Goal: Check status

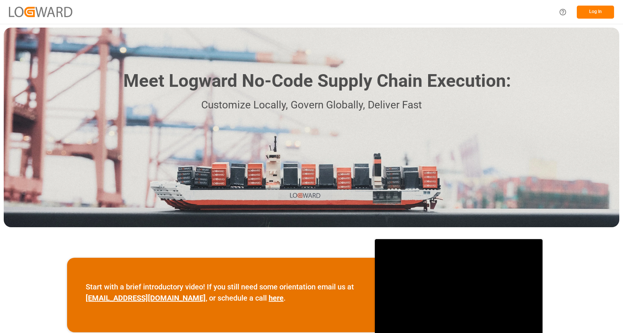
click at [597, 15] on button "Log In" at bounding box center [595, 12] width 37 height 13
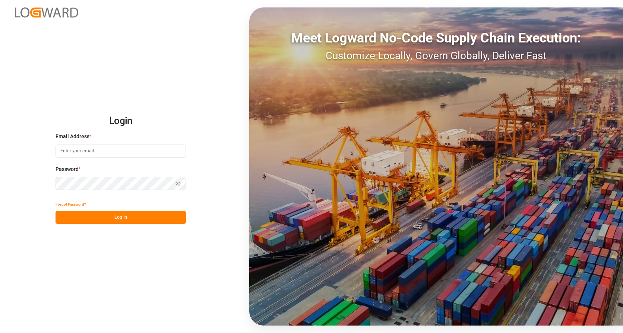
type input "[EMAIL_ADDRESS][DOMAIN_NAME]"
click at [126, 220] on button "Log In" at bounding box center [121, 217] width 130 height 13
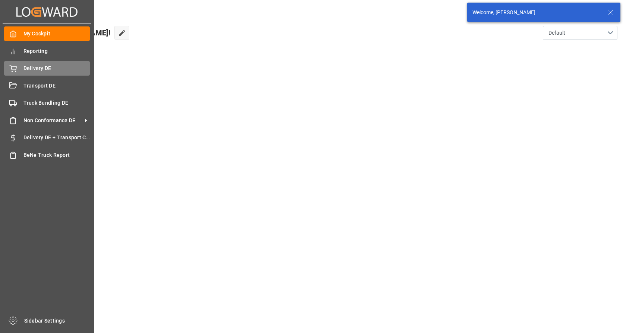
click at [17, 64] on div "Delivery DE Delivery DE" at bounding box center [47, 68] width 86 height 15
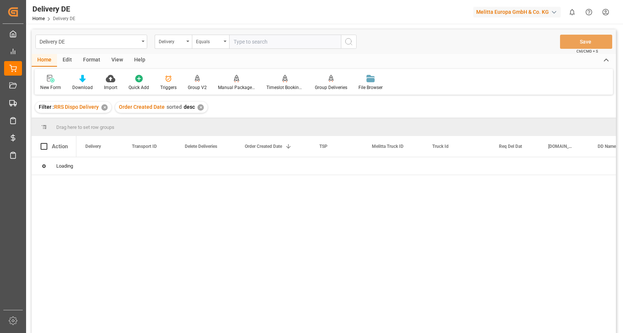
click at [187, 42] on div "Delivery" at bounding box center [173, 42] width 37 height 14
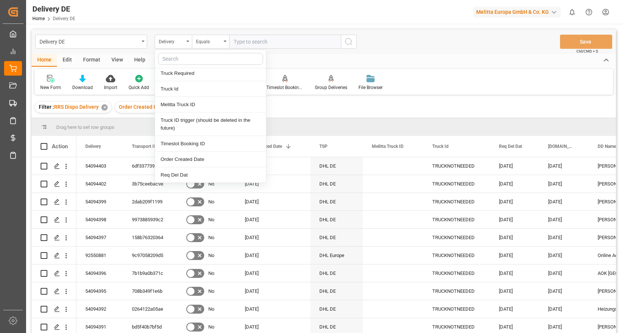
scroll to position [112, 0]
click at [175, 88] on div "Truck Id" at bounding box center [210, 90] width 111 height 16
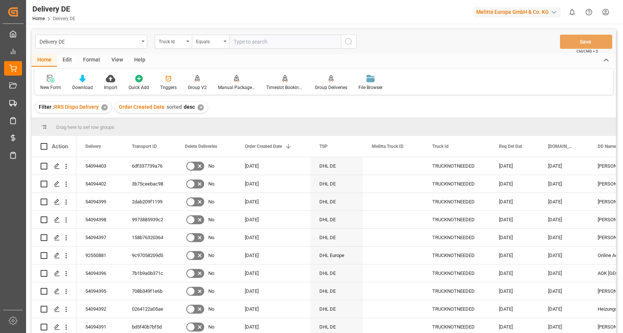
click at [240, 40] on input "text" at bounding box center [285, 42] width 112 height 14
click at [259, 38] on input "text" at bounding box center [285, 42] width 112 height 14
paste input "02679a292ee5"
type input "02679a292ee5"
click at [351, 38] on icon "search button" at bounding box center [348, 41] width 9 height 9
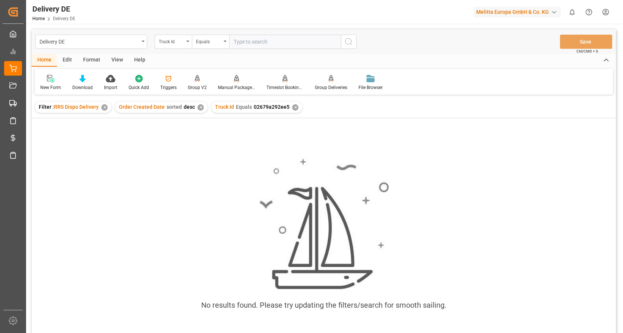
click at [292, 107] on div "✕" at bounding box center [295, 107] width 6 height 6
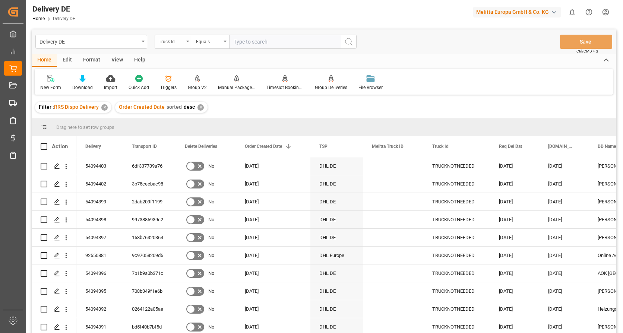
click at [188, 43] on div "Truck Id" at bounding box center [173, 42] width 37 height 14
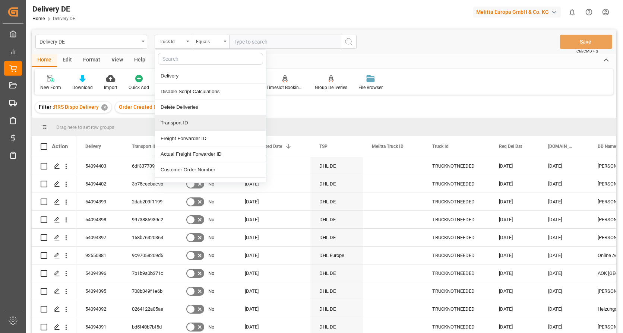
click at [177, 125] on div "Transport ID" at bounding box center [210, 123] width 111 height 16
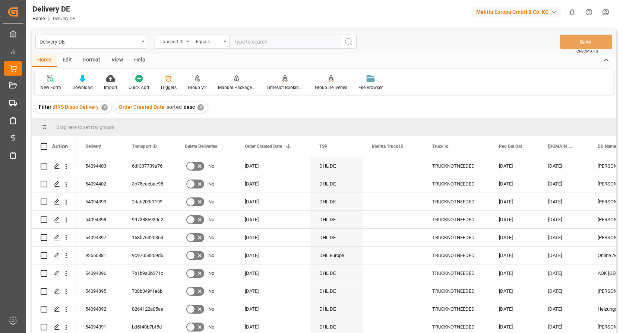
click at [241, 45] on input "text" at bounding box center [285, 42] width 112 height 14
drag, startPoint x: 254, startPoint y: 40, endPoint x: 275, endPoint y: 40, distance: 20.5
click at [254, 40] on input "text" at bounding box center [285, 42] width 112 height 14
paste input "02679a292ee5"
type input "02679a292ee5"
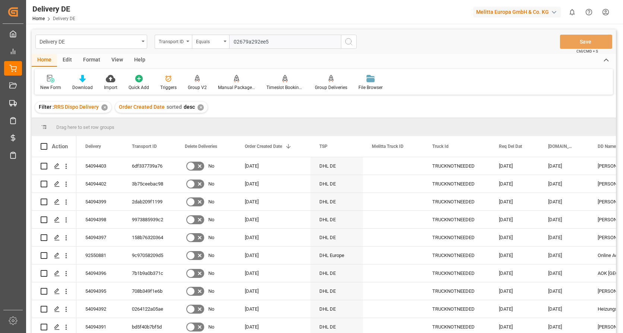
click at [347, 45] on icon "search button" at bounding box center [348, 41] width 9 height 9
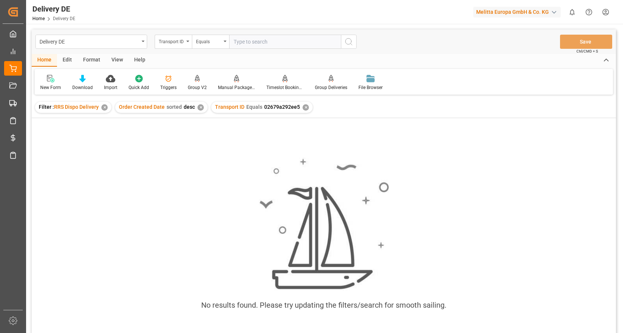
click at [303, 106] on div "✕" at bounding box center [306, 107] width 6 height 6
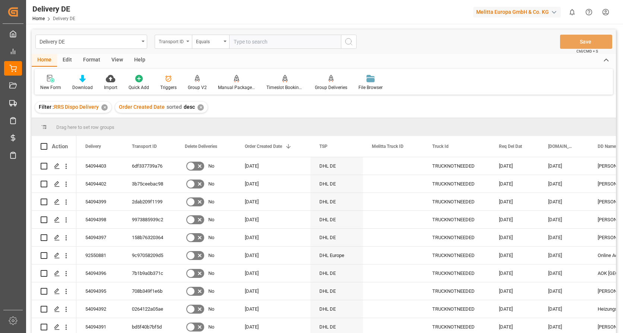
click at [188, 41] on icon "open menu" at bounding box center [187, 41] width 3 height 1
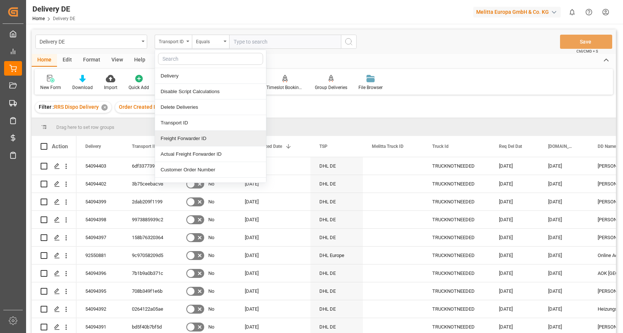
scroll to position [75, 0]
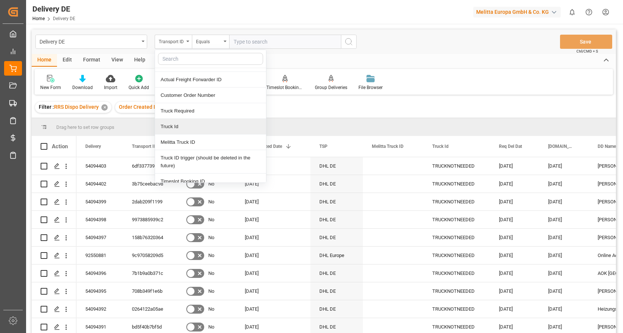
click at [178, 127] on div "Truck Id" at bounding box center [210, 127] width 111 height 16
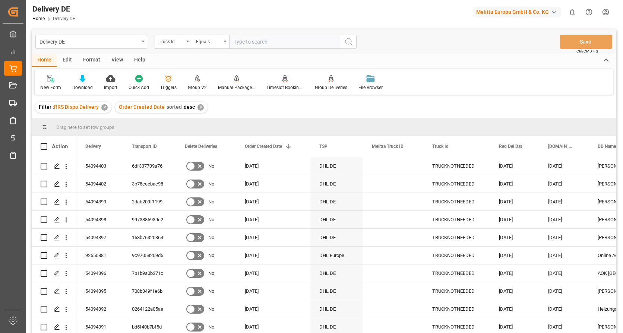
click at [248, 45] on input "text" at bounding box center [285, 42] width 112 height 14
click at [186, 41] on div "Truck Id" at bounding box center [173, 42] width 37 height 14
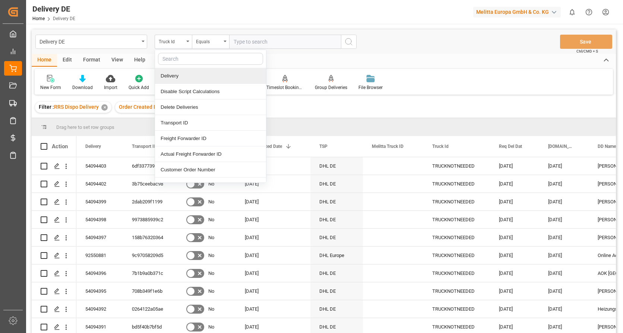
click at [169, 74] on div "Delivery" at bounding box center [210, 76] width 111 height 16
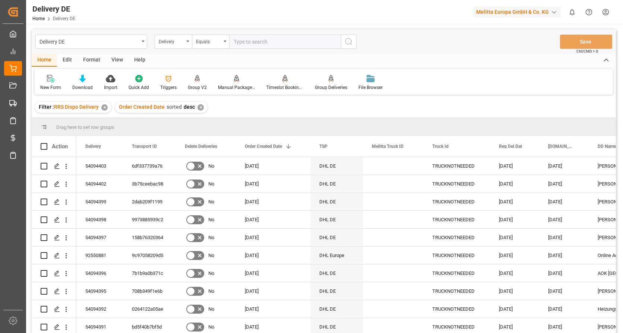
click at [236, 41] on input "text" at bounding box center [285, 42] width 112 height 14
type input "92548539"
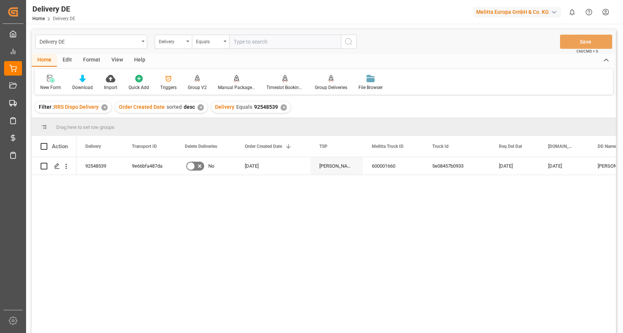
click at [281, 107] on div "✕" at bounding box center [284, 107] width 6 height 6
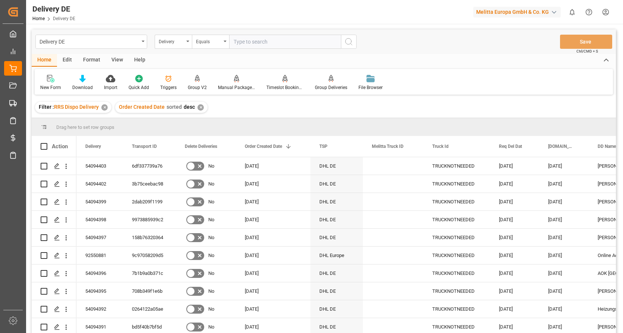
click at [247, 42] on input "text" at bounding box center [285, 42] width 112 height 14
type input "92550612"
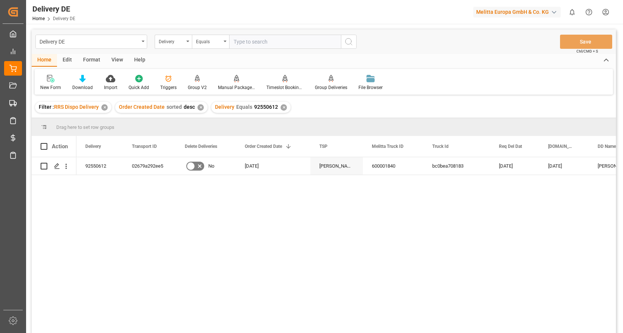
click at [606, 12] on html "Created by potrace 1.15, written by [PERSON_NAME] [DATE]-[DATE] Created by potr…" at bounding box center [311, 166] width 623 height 333
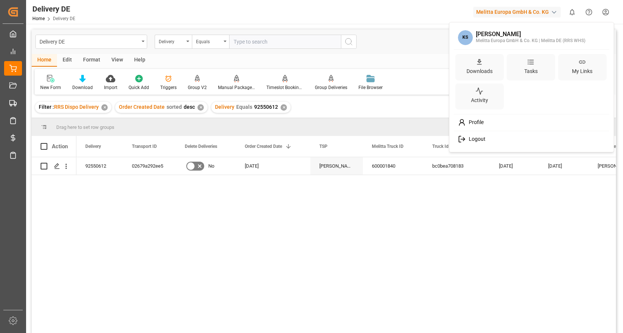
drag, startPoint x: 477, startPoint y: 138, endPoint x: 452, endPoint y: 128, distance: 26.9
click at [476, 138] on span "Logout" at bounding box center [476, 139] width 20 height 7
